Goal: Find specific page/section: Find specific page/section

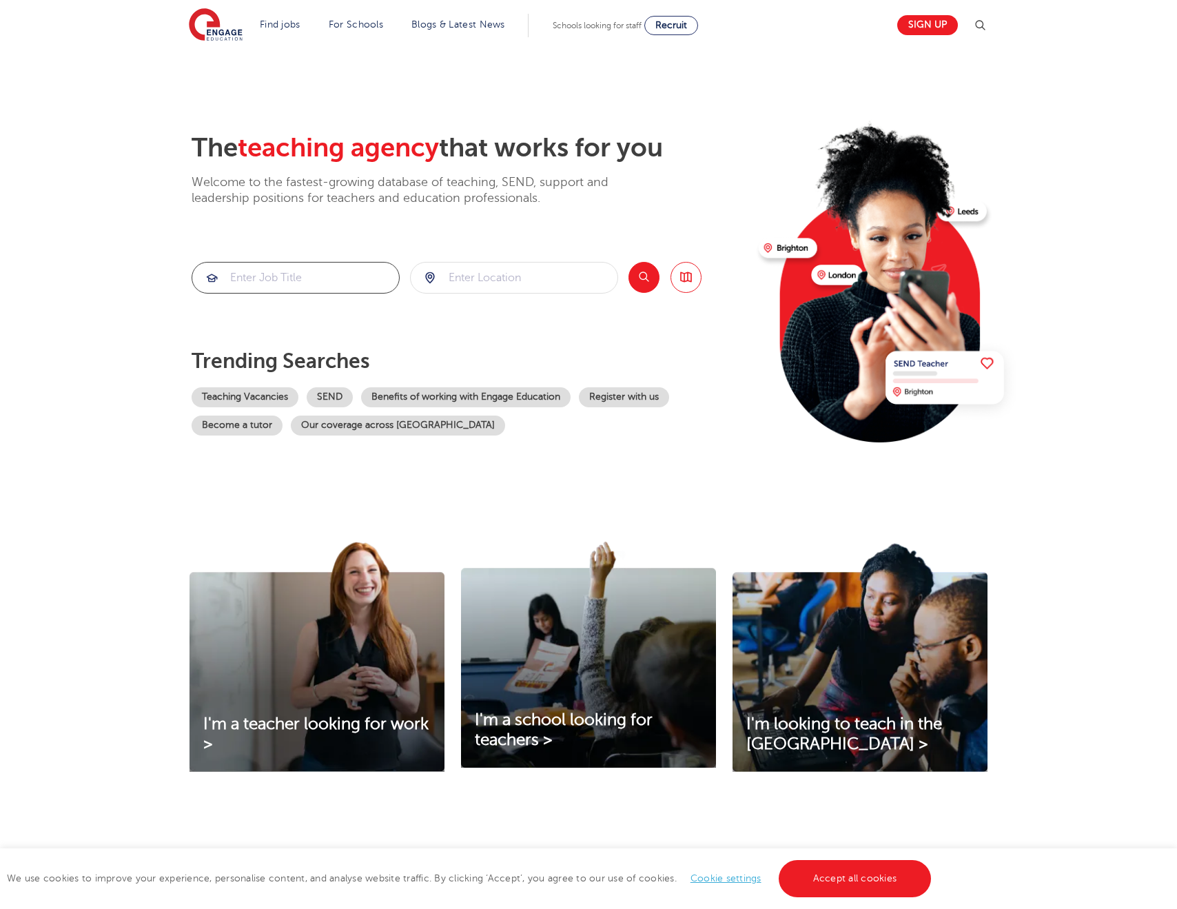
click at [249, 277] on input "search" at bounding box center [295, 278] width 207 height 30
type input "operations"
click at [522, 276] on input "search" at bounding box center [514, 278] width 207 height 30
type input "[PERSON_NAME]"
click at [644, 279] on button "Search" at bounding box center [643, 277] width 31 height 31
